Goal: Transaction & Acquisition: Purchase product/service

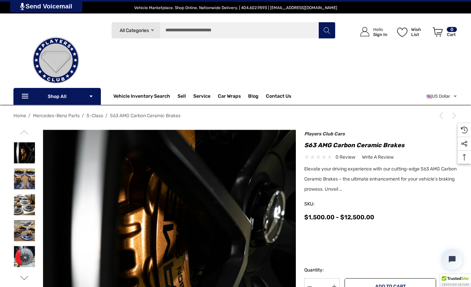
click at [450, 242] on label "Rotors and Pads" at bounding box center [381, 239] width 153 height 8
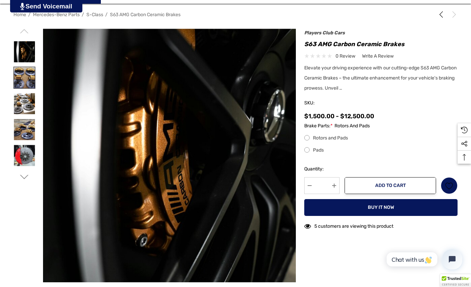
click at [28, 79] on img at bounding box center [24, 77] width 21 height 21
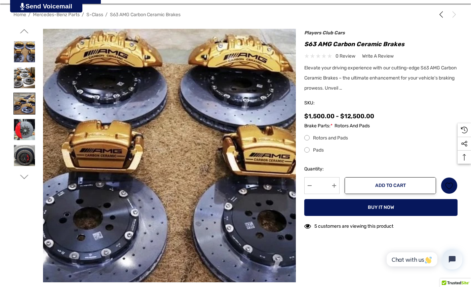
click at [27, 103] on img at bounding box center [24, 103] width 21 height 21
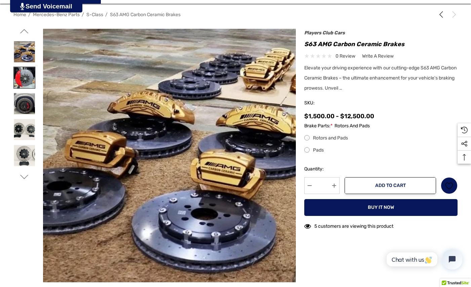
click at [24, 81] on img at bounding box center [24, 77] width 21 height 21
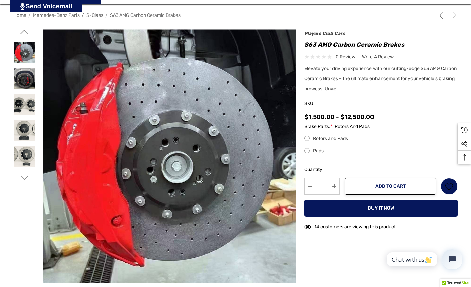
scroll to position [101, 0]
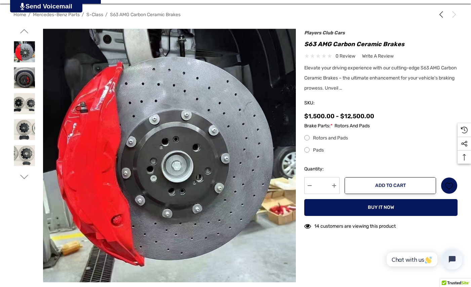
click at [27, 176] on use "Go to slide 3 of 4" at bounding box center [24, 177] width 8 height 4
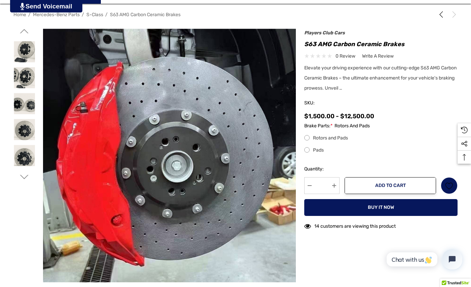
click at [27, 175] on icon "Go to slide 4 of 4" at bounding box center [24, 177] width 8 height 8
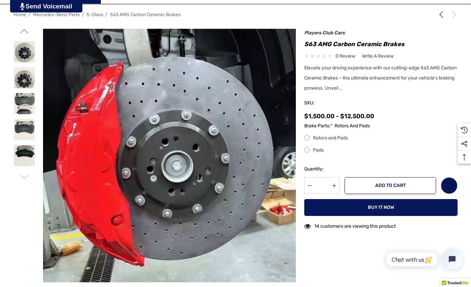
click at [27, 175] on icon "Go to slide 1 of 4" at bounding box center [24, 177] width 8 height 8
click at [25, 30] on use "Go to slide 3 of 4" at bounding box center [24, 31] width 8 height 4
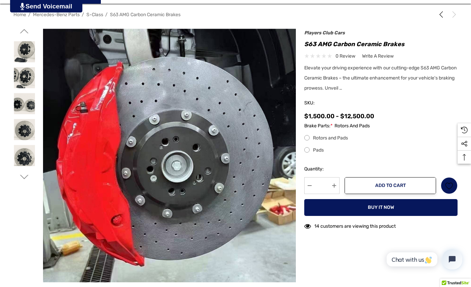
click at [25, 30] on use "Go to slide 3 of 4" at bounding box center [24, 31] width 8 height 4
click at [25, 30] on use "Go to slide 2 of 4" at bounding box center [24, 31] width 8 height 4
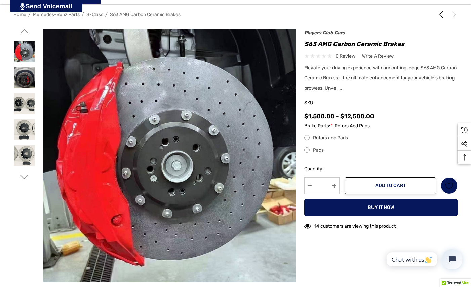
click at [25, 30] on use "Go to slide 2 of 4" at bounding box center [24, 31] width 8 height 4
click at [25, 30] on use "Go to slide 1 of 4" at bounding box center [24, 31] width 8 height 4
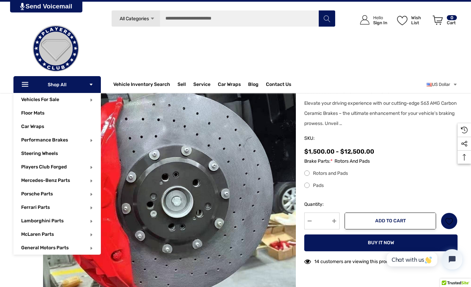
scroll to position [34, 0]
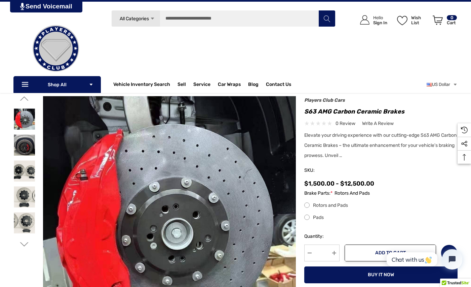
click at [25, 100] on icon "Go to slide 1 of 4" at bounding box center [24, 98] width 8 height 8
click at [25, 99] on icon "Go to slide 1 of 4" at bounding box center [24, 98] width 8 height 8
